Goal: Task Accomplishment & Management: Manage account settings

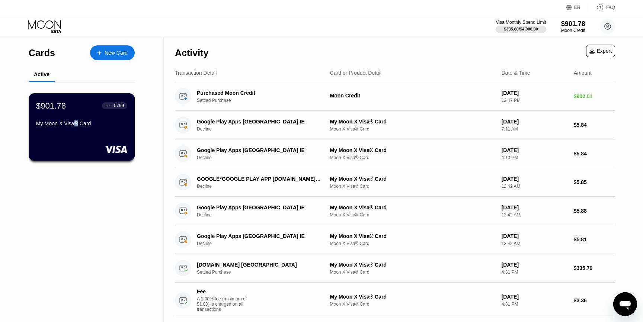
click at [76, 121] on div "My Moon X Visa® Card" at bounding box center [81, 124] width 91 height 6
click at [93, 130] on div "My Moon X Visa® Card" at bounding box center [81, 125] width 91 height 9
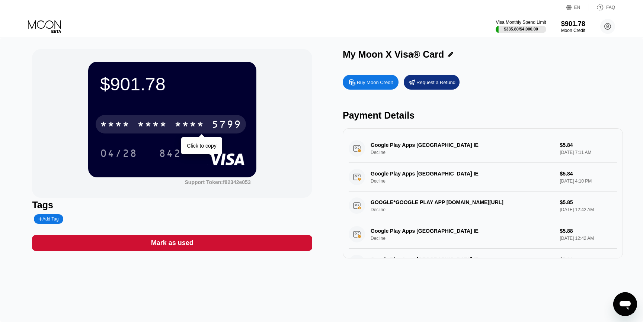
click at [219, 126] on div "5799" at bounding box center [227, 126] width 30 height 12
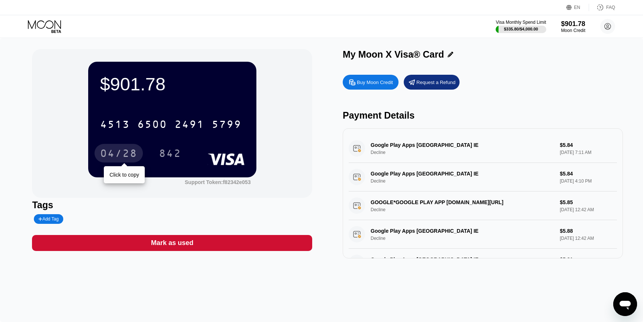
click at [128, 152] on div "04/28" at bounding box center [118, 155] width 37 height 12
click at [399, 47] on div "$901.78 * * * * * * * * * * * * 5799 04/28 842 Support Token: f82342e053 Tags A…" at bounding box center [321, 180] width 643 height 284
click at [330, 26] on div "Visa Monthly Spend Limit $335.80 / $4,000.00 $901.78 Moon Credit Julia Chekanov…" at bounding box center [321, 26] width 643 height 22
click at [574, 26] on div "$901.78" at bounding box center [573, 24] width 25 height 8
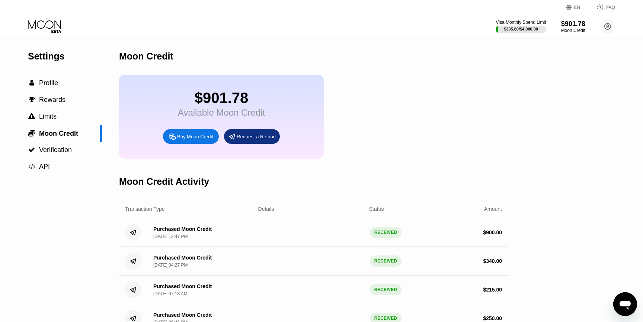
click at [575, 12] on div "EN Language Select an item Save FAQ" at bounding box center [321, 7] width 643 height 15
click at [614, 28] on circle at bounding box center [607, 26] width 15 height 15
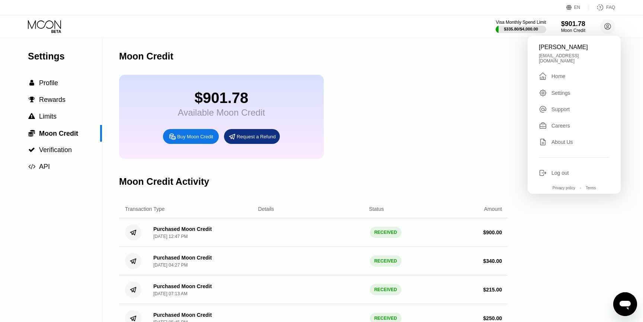
click at [437, 133] on div "$901.78 Available Moon Credit Buy Moon Credit Request a Refund" at bounding box center [313, 117] width 389 height 84
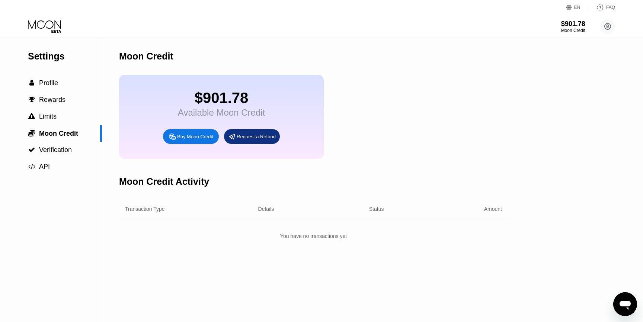
click at [60, 25] on icon at bounding box center [45, 26] width 35 height 13
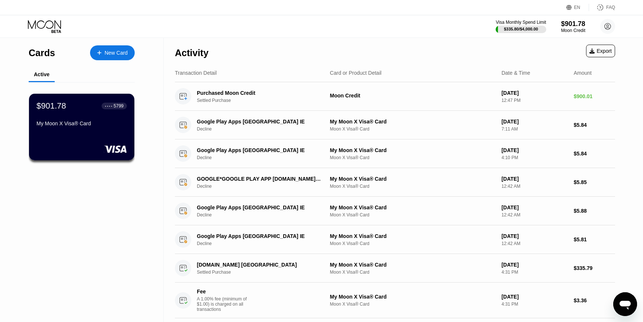
click at [354, 57] on div "Activity Export" at bounding box center [395, 51] width 440 height 26
click at [392, 49] on div "Activity Export" at bounding box center [395, 51] width 440 height 26
click at [383, 57] on div "Activity Export" at bounding box center [395, 51] width 440 height 26
click at [517, 34] on div "Visa Monthly Spend Limit $335.80 / $4,000.00 $901.78 Moon Credit Julia Chekanov…" at bounding box center [321, 26] width 643 height 22
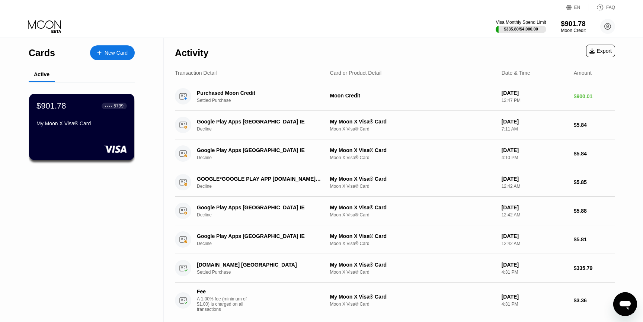
click at [583, 26] on div "$901.78" at bounding box center [573, 24] width 25 height 8
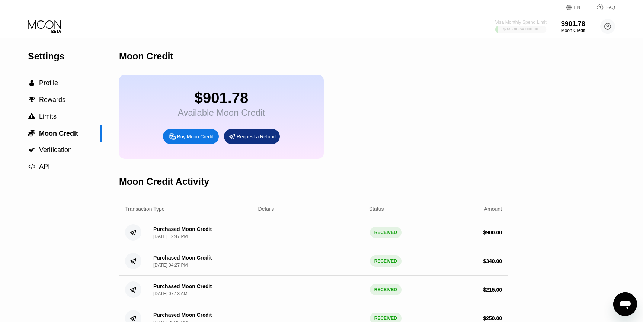
click at [541, 27] on div at bounding box center [521, 29] width 51 height 7
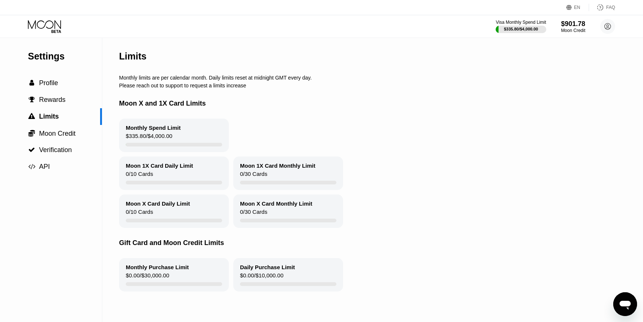
click at [598, 29] on div "Visa Monthly Spend Limit $335.80 / $4,000.00 $901.78 Moon Credit Julia Chekanov…" at bounding box center [556, 26] width 120 height 15
click at [596, 29] on div "Visa Monthly Spend Limit $335.80 / $4,000.00 $901.78 Moon Credit Julia Chekanov…" at bounding box center [556, 26] width 120 height 15
click at [602, 26] on circle at bounding box center [607, 26] width 15 height 15
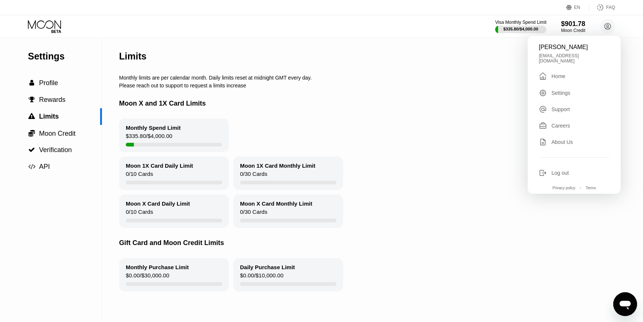
click at [541, 30] on div at bounding box center [521, 29] width 51 height 7
click at [569, 34] on div "Visa Monthly Spend Limit $335.80 / $4,000.00 $901.78 Moon Credit Julia Chekanov…" at bounding box center [321, 26] width 643 height 22
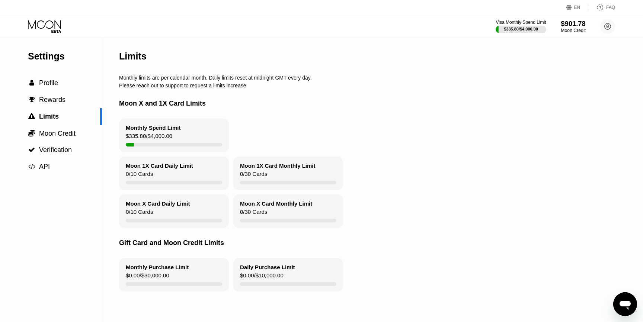
click at [569, 23] on div "$901.78" at bounding box center [573, 24] width 25 height 8
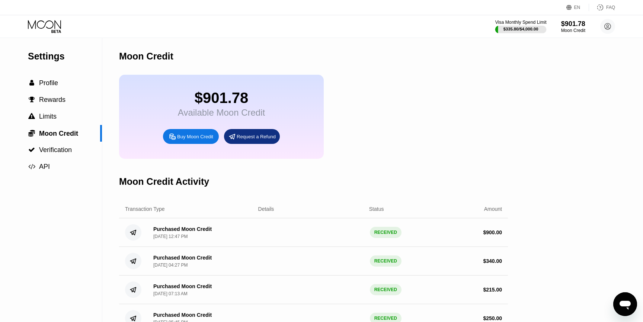
click at [526, 29] on div "$335.80 / $4,000.00" at bounding box center [521, 29] width 35 height 4
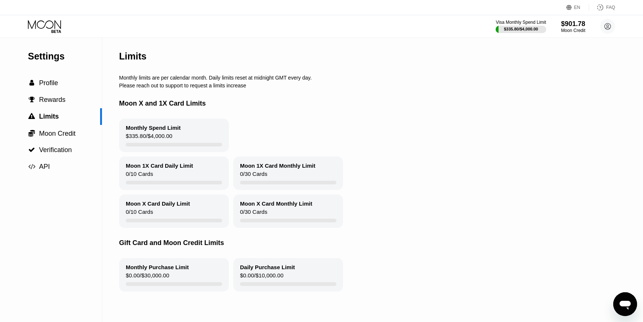
click at [572, 32] on div "Moon Credit" at bounding box center [573, 30] width 24 height 5
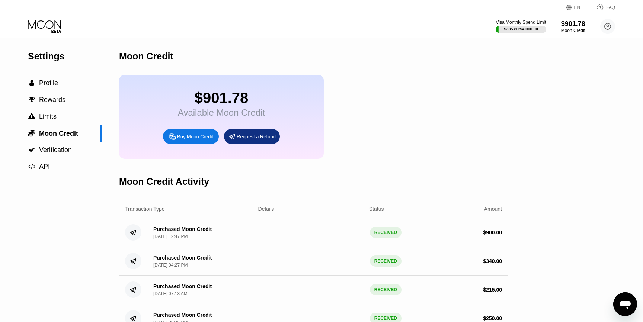
click at [525, 84] on div "Settings  Profile  Rewards  Limits  Moon Credit  Verification  API Moon C…" at bounding box center [321, 229] width 643 height 383
click at [503, 99] on div "$901.78 Available Moon Credit Buy Moon Credit Request a Refund" at bounding box center [313, 117] width 389 height 84
drag, startPoint x: 503, startPoint y: 99, endPoint x: 505, endPoint y: 103, distance: 5.0
click at [503, 100] on div "$901.78 Available Moon Credit Buy Moon Credit Request a Refund" at bounding box center [313, 117] width 389 height 84
click at [507, 103] on div "$901.78 Available Moon Credit Buy Moon Credit Request a Refund" at bounding box center [313, 117] width 389 height 84
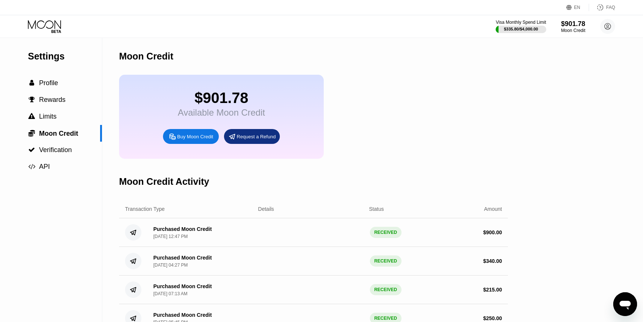
click at [507, 103] on div "$901.78 Available Moon Credit Buy Moon Credit Request a Refund" at bounding box center [313, 117] width 389 height 84
click at [531, 95] on div "Settings  Profile  Rewards  Limits  Moon Credit  Verification  API Moon C…" at bounding box center [321, 229] width 643 height 383
click at [434, 129] on div "$901.78 Available Moon Credit Buy Moon Credit Request a Refund" at bounding box center [313, 117] width 389 height 84
click at [430, 127] on div "$901.78 Available Moon Credit Buy Moon Credit Request a Refund" at bounding box center [313, 117] width 389 height 84
